Goal: Error: Submit feedback/report problem

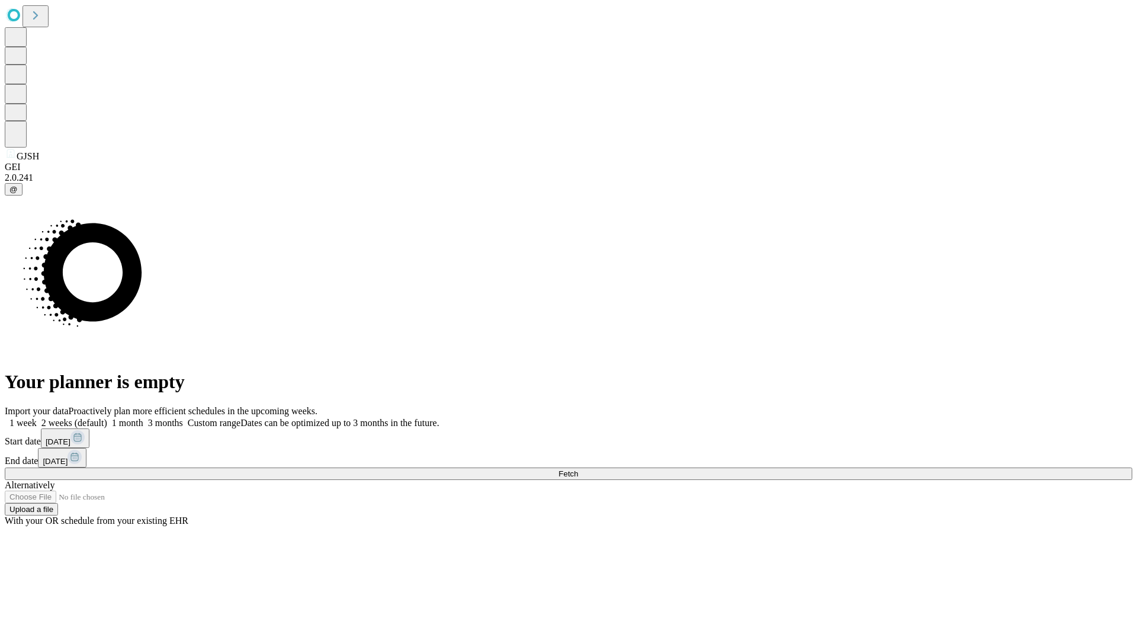
click at [578, 469] on span "Fetch" at bounding box center [568, 473] width 20 height 9
